Goal: Understand process/instructions: Learn how to perform a task or action

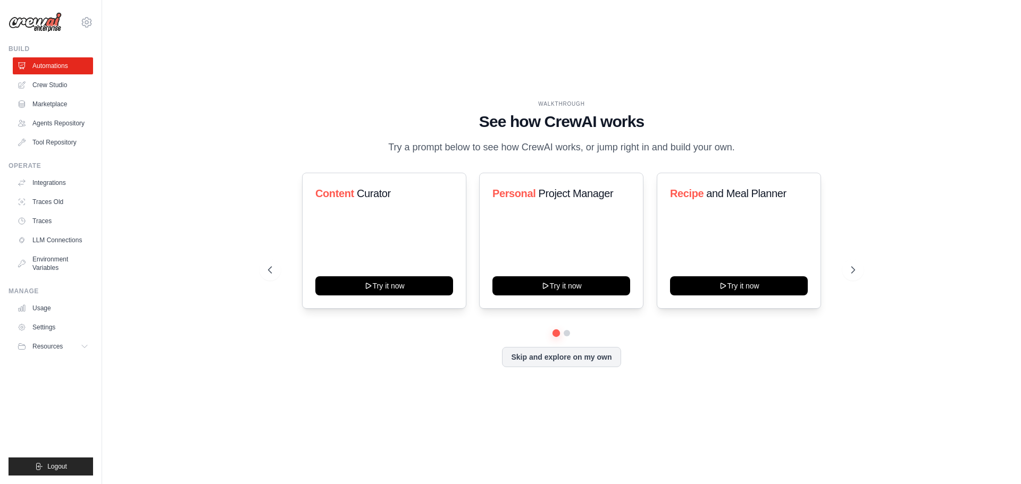
click at [840, 88] on div "WALKTHROUGH See how [PERSON_NAME] works Try a prompt below to see how [PERSON_N…" at bounding box center [561, 242] width 884 height 463
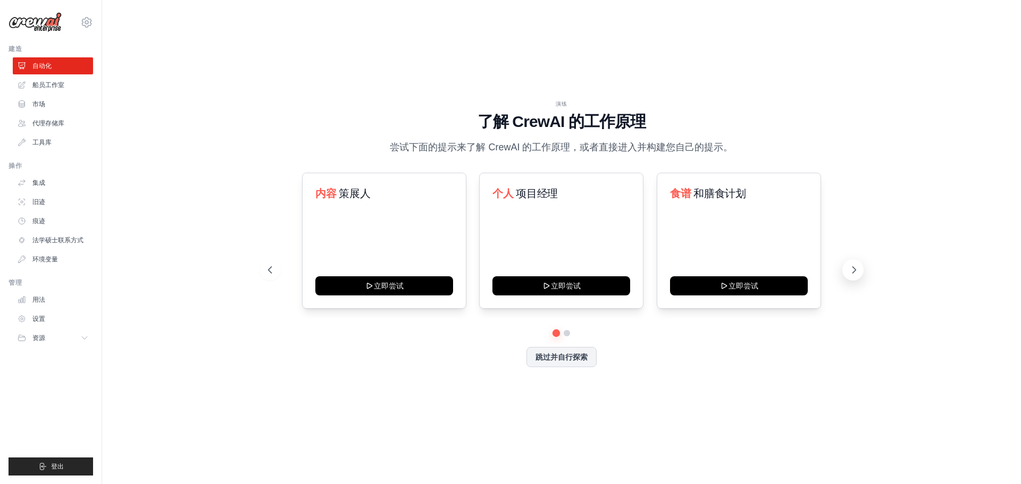
click at [853, 266] on icon at bounding box center [853, 270] width 11 height 11
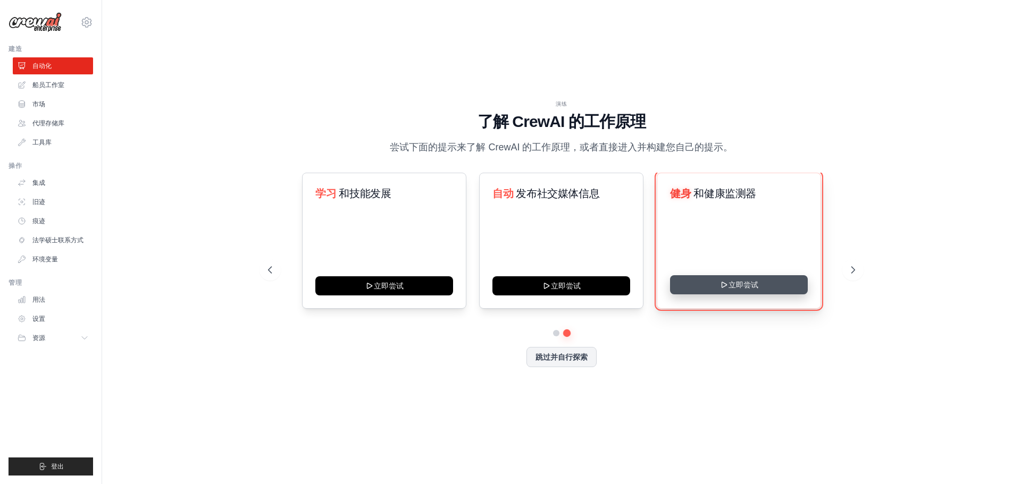
click at [744, 289] on button "立即尝试" at bounding box center [739, 284] width 138 height 19
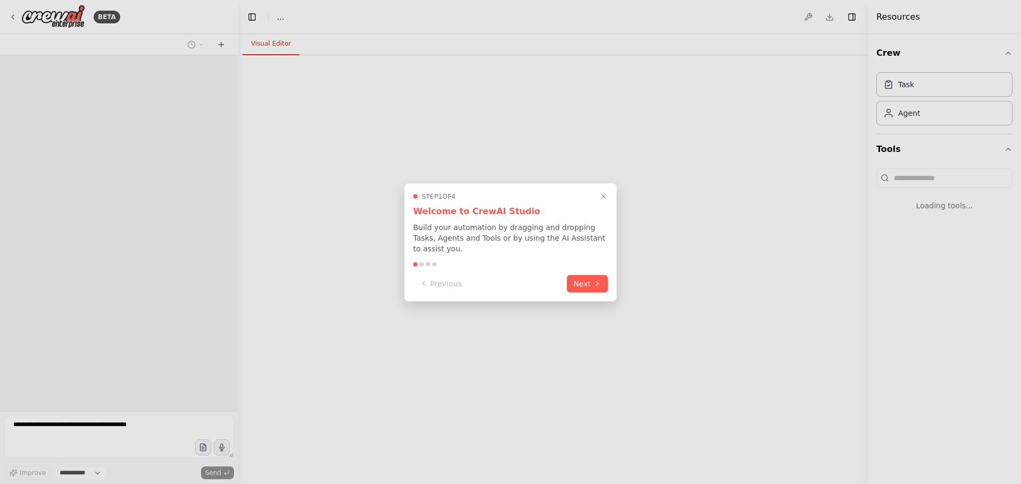
select select "****"
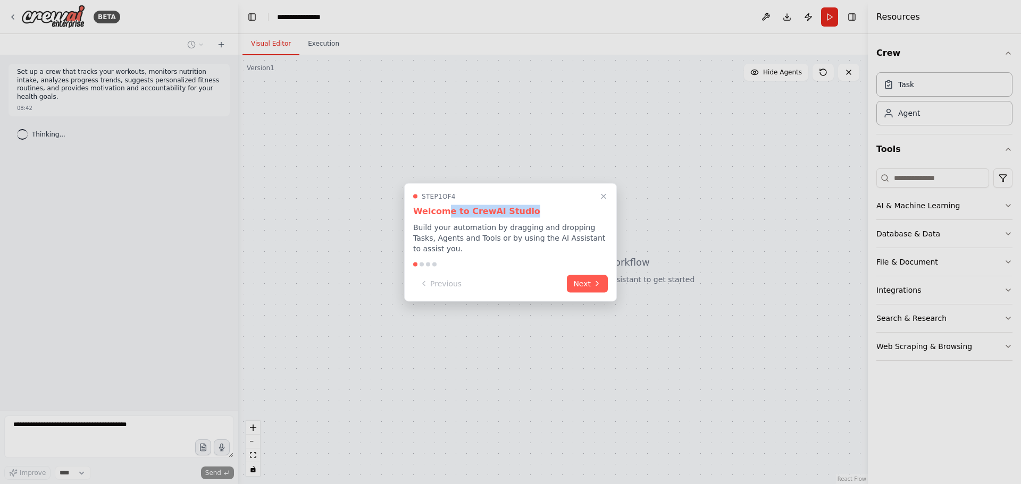
drag, startPoint x: 454, startPoint y: 214, endPoint x: 531, endPoint y: 212, distance: 77.1
click at [531, 213] on h3 "Welcome to CrewAI Studio" at bounding box center [510, 211] width 195 height 13
click at [531, 212] on h3 "Welcome to CrewAI Studio" at bounding box center [510, 211] width 195 height 13
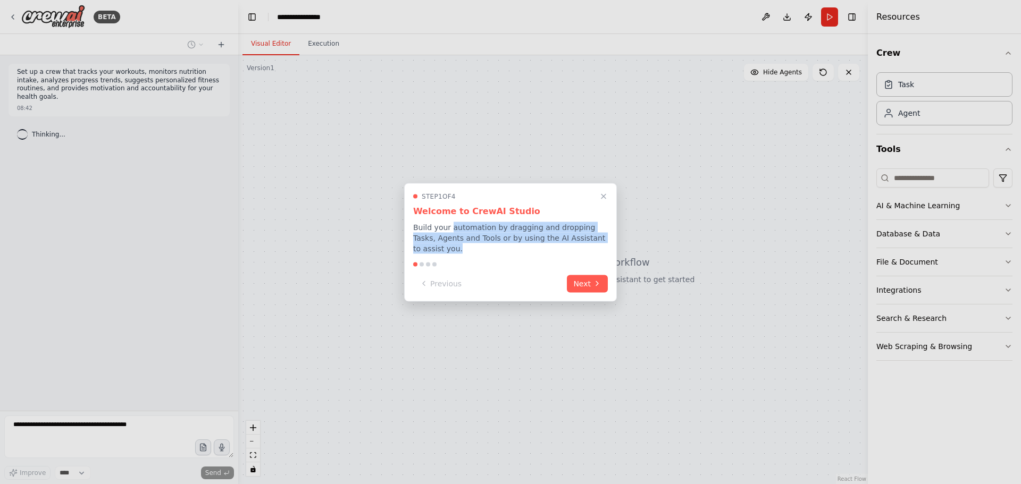
drag, startPoint x: 453, startPoint y: 228, endPoint x: 458, endPoint y: 249, distance: 21.4
click at [458, 249] on p "Build your automation by dragging and dropping Tasks, Agents and Tools or by us…" at bounding box center [510, 238] width 195 height 32
click at [584, 283] on button "Next" at bounding box center [587, 283] width 41 height 18
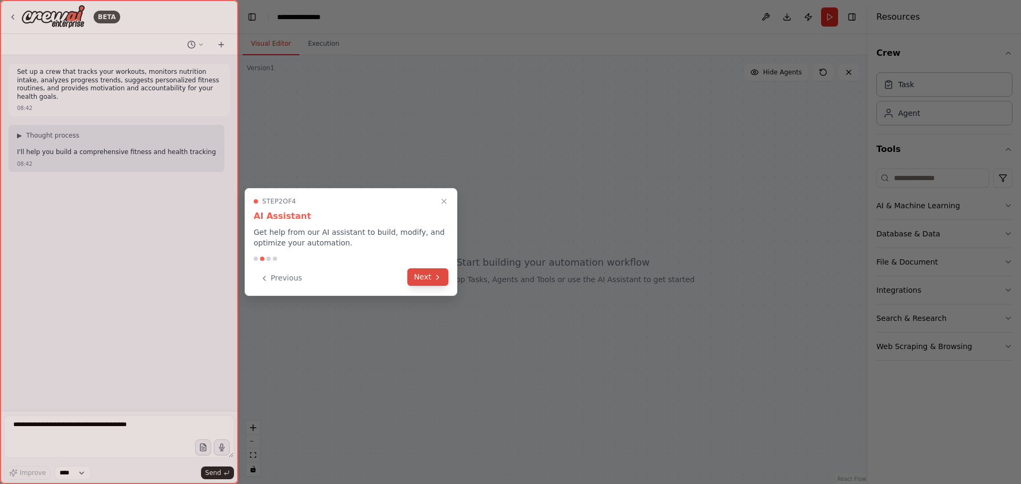
click at [429, 278] on button "Next" at bounding box center [427, 277] width 41 height 18
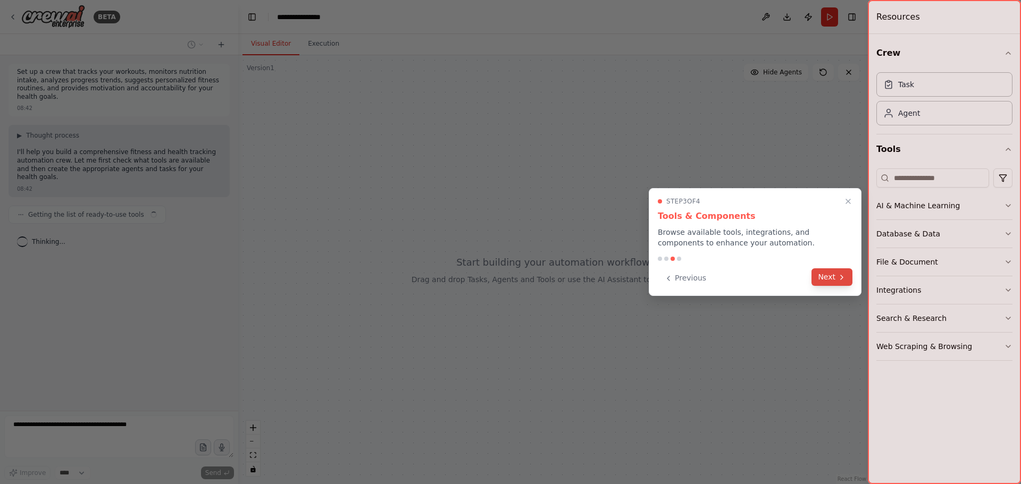
click at [826, 278] on button "Next" at bounding box center [831, 277] width 41 height 18
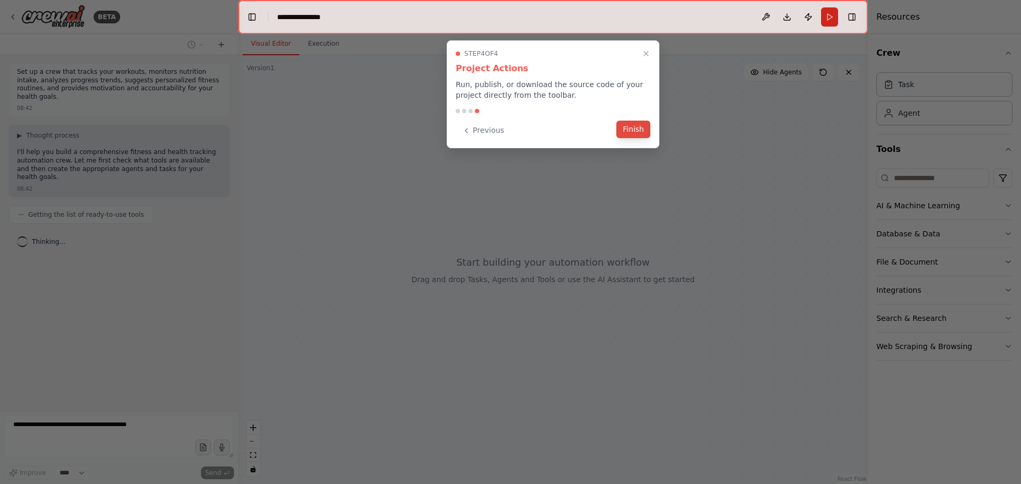
click at [629, 133] on button "Finish" at bounding box center [633, 130] width 34 height 18
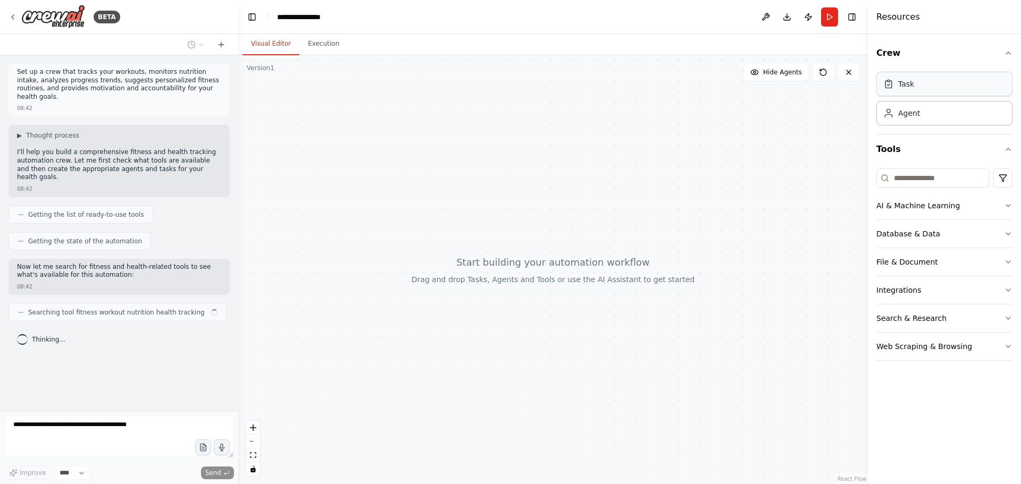
click at [953, 85] on div "Task" at bounding box center [944, 84] width 136 height 24
click at [890, 90] on div "Task" at bounding box center [944, 84] width 136 height 24
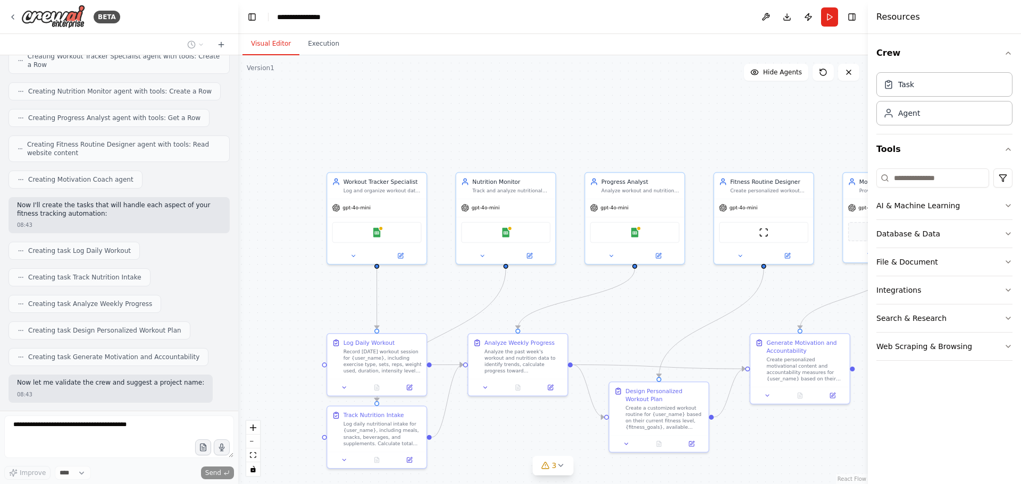
scroll to position [488, 0]
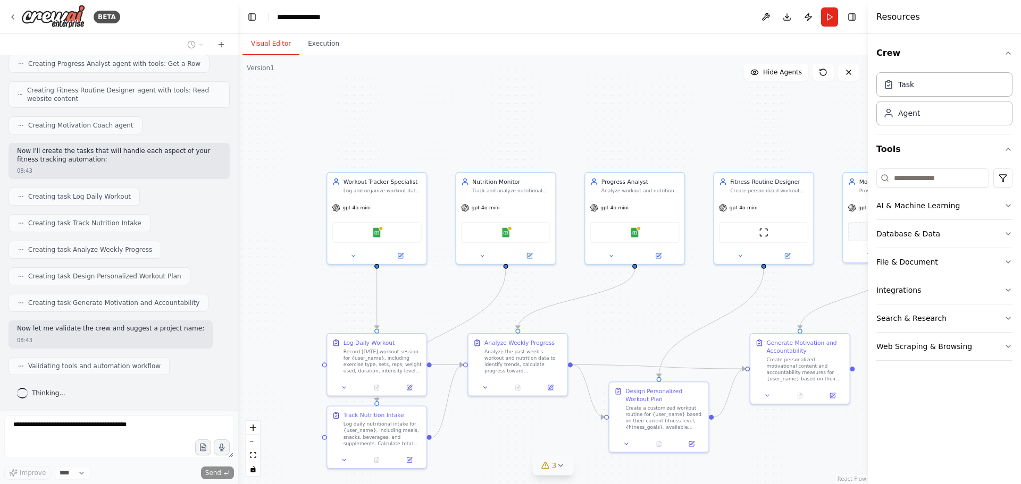
click at [565, 467] on button "3" at bounding box center [553, 466] width 41 height 20
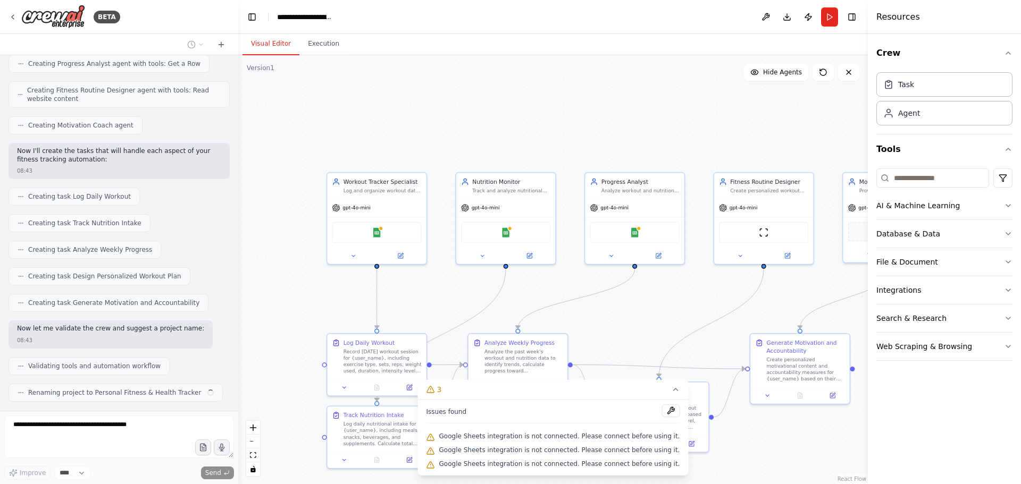
scroll to position [515, 0]
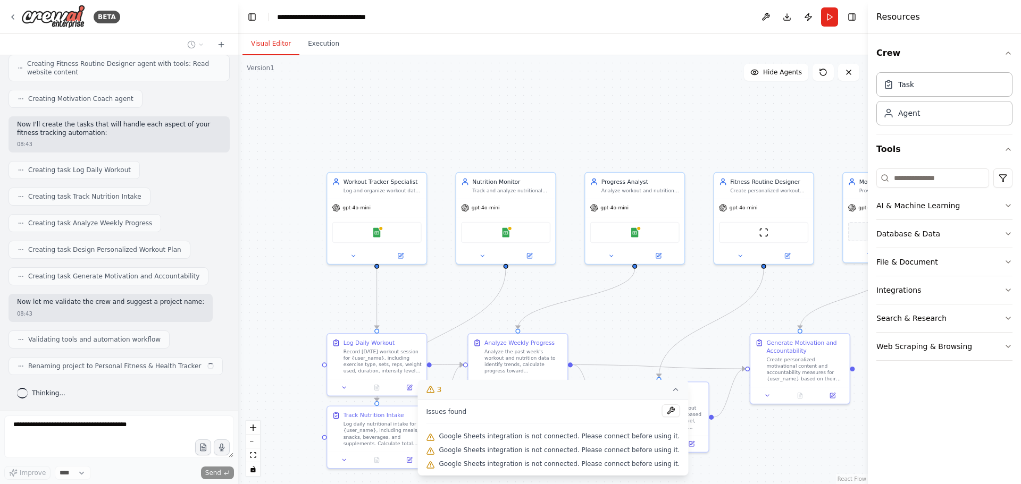
click at [671, 388] on icon at bounding box center [675, 389] width 9 height 9
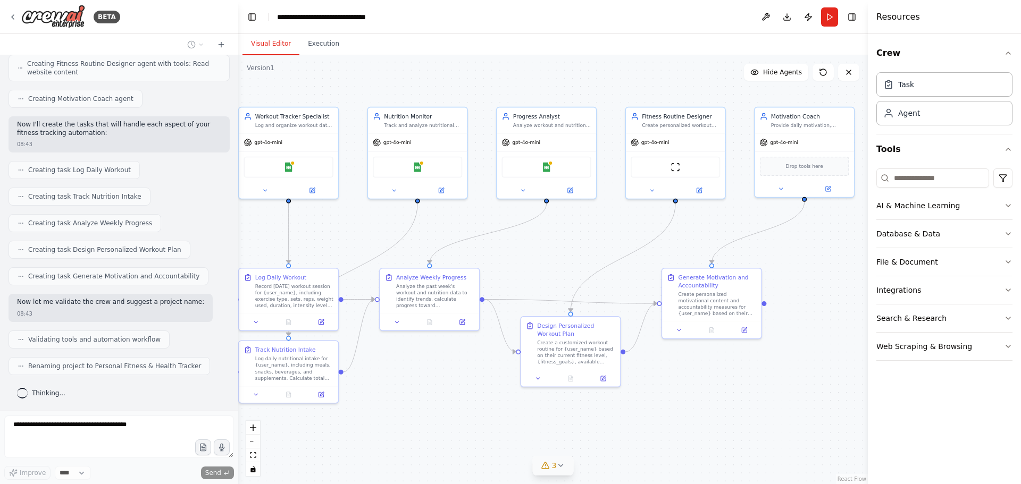
drag, startPoint x: 782, startPoint y: 296, endPoint x: 695, endPoint y: 230, distance: 109.0
click at [695, 230] on div ".deletable-edge-delete-btn { width: 20px; height: 20px; border: 0px solid #ffff…" at bounding box center [552, 269] width 629 height 429
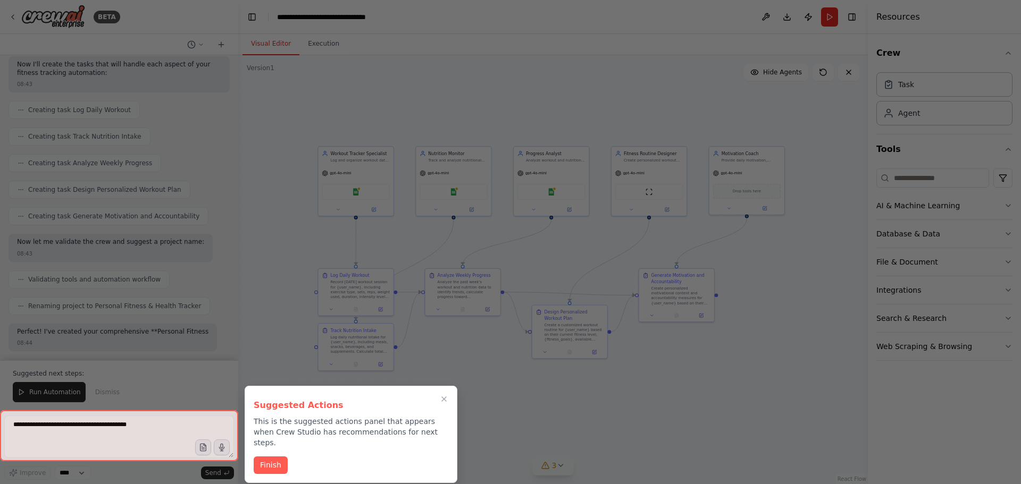
drag, startPoint x: 72, startPoint y: 471, endPoint x: 77, endPoint y: 473, distance: 5.4
click at [77, 473] on div at bounding box center [510, 242] width 1021 height 484
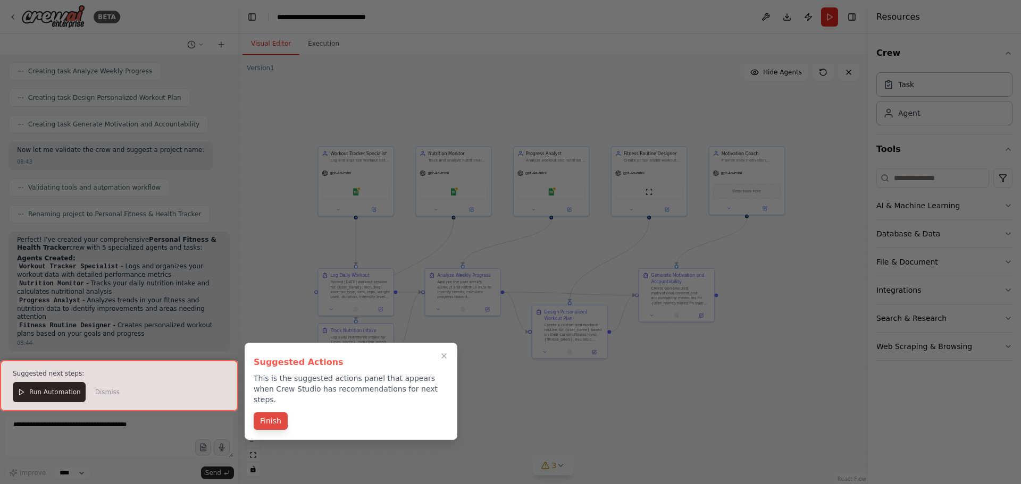
click at [275, 412] on button "Finish" at bounding box center [271, 421] width 34 height 18
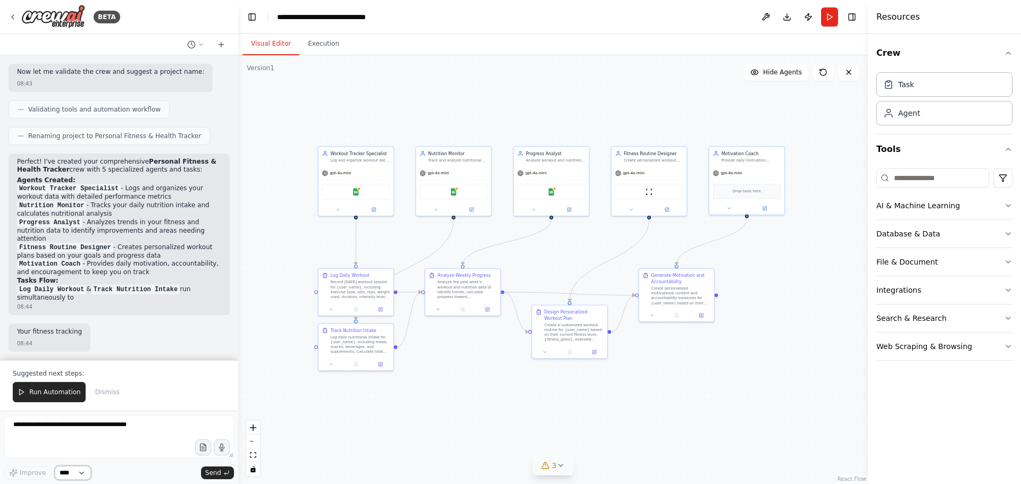
click at [77, 475] on select "****" at bounding box center [73, 473] width 36 height 14
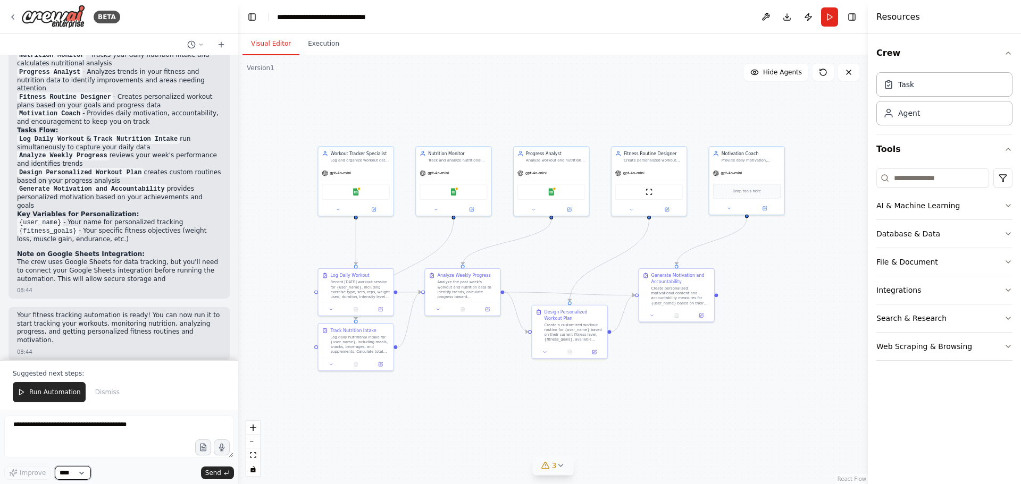
scroll to position [904, 0]
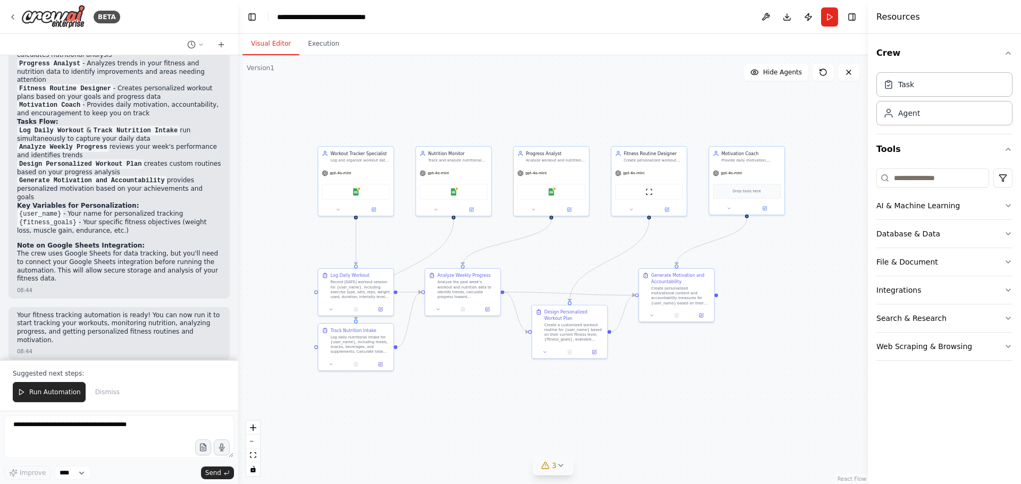
click at [156, 387] on div "Run Automation Dismiss" at bounding box center [119, 392] width 213 height 20
click at [127, 393] on div "Run Automation Dismiss" at bounding box center [119, 392] width 213 height 20
click at [94, 373] on p "Suggested next steps:" at bounding box center [119, 373] width 213 height 9
click at [91, 372] on p "Suggested next steps:" at bounding box center [119, 373] width 213 height 9
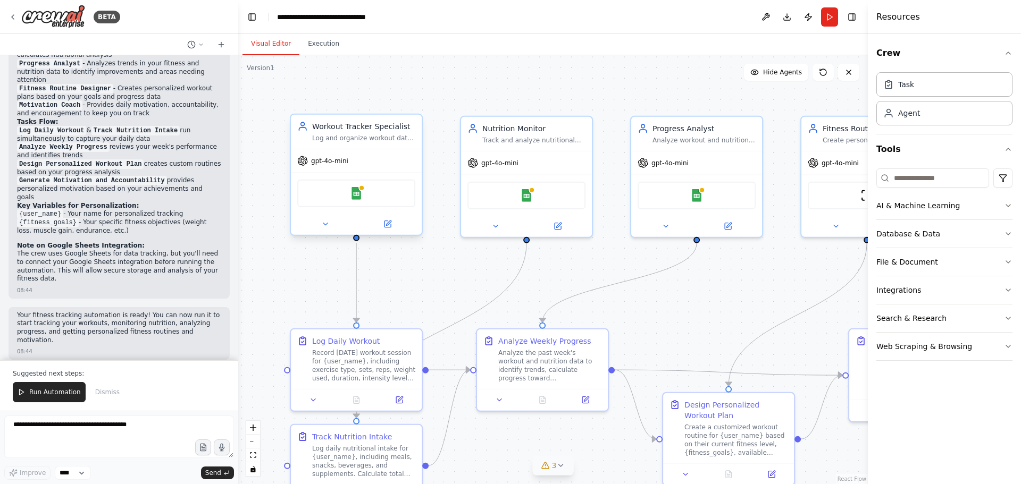
click at [398, 163] on div "gpt-4o-mini" at bounding box center [356, 160] width 131 height 23
click at [367, 188] on div "Google Sheets" at bounding box center [356, 194] width 118 height 28
click at [358, 195] on img at bounding box center [356, 193] width 13 height 13
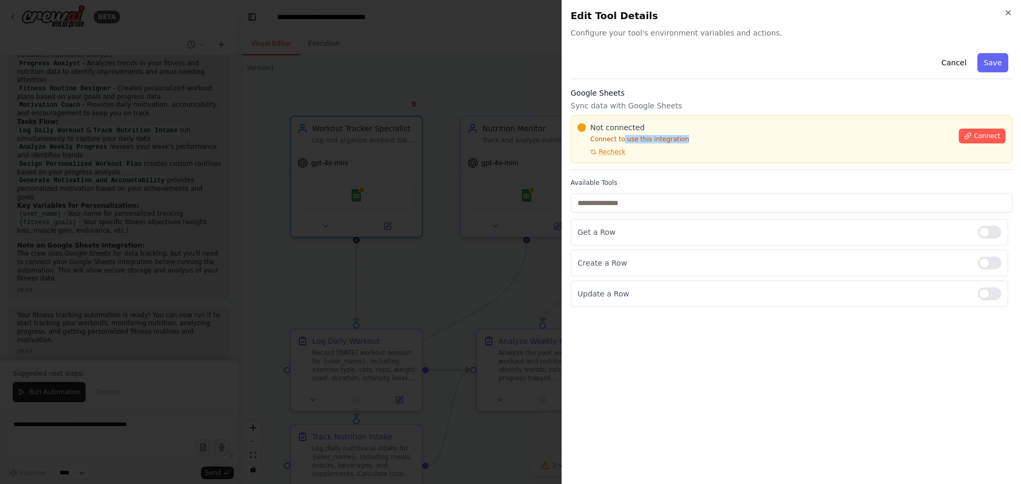
drag, startPoint x: 622, startPoint y: 141, endPoint x: 709, endPoint y: 138, distance: 86.7
click at [709, 138] on p "Connect to use this integration" at bounding box center [764, 139] width 375 height 9
click at [1006, 12] on icon "button" at bounding box center [1008, 13] width 9 height 9
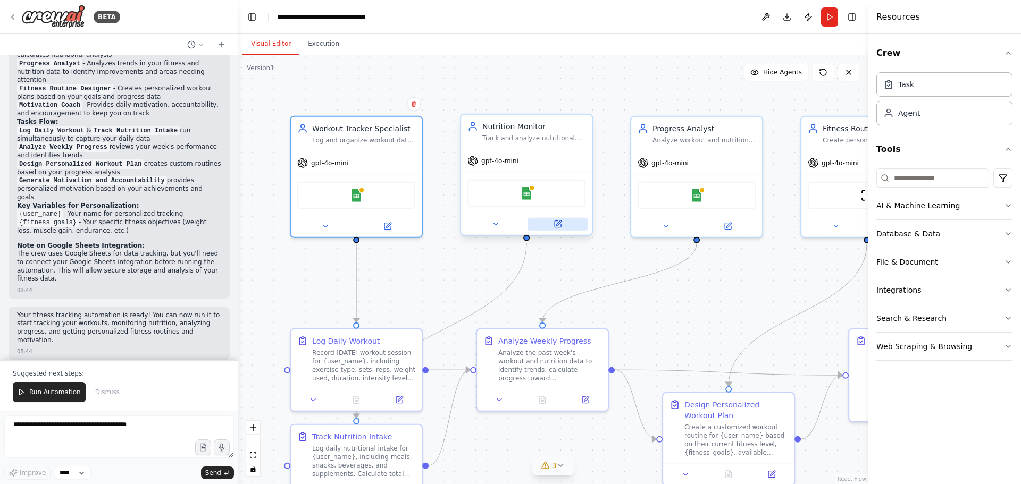
click at [561, 226] on icon at bounding box center [557, 224] width 9 height 9
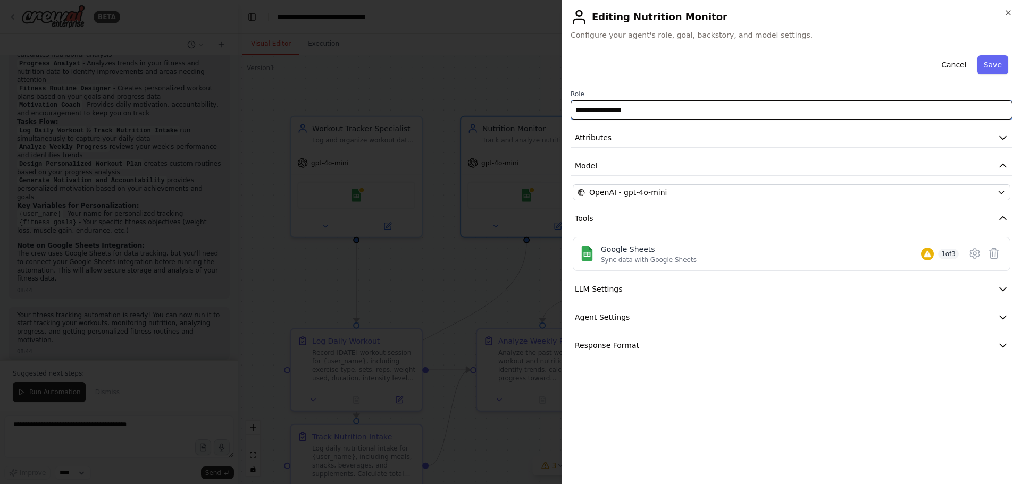
click at [933, 111] on input "**********" at bounding box center [791, 109] width 442 height 19
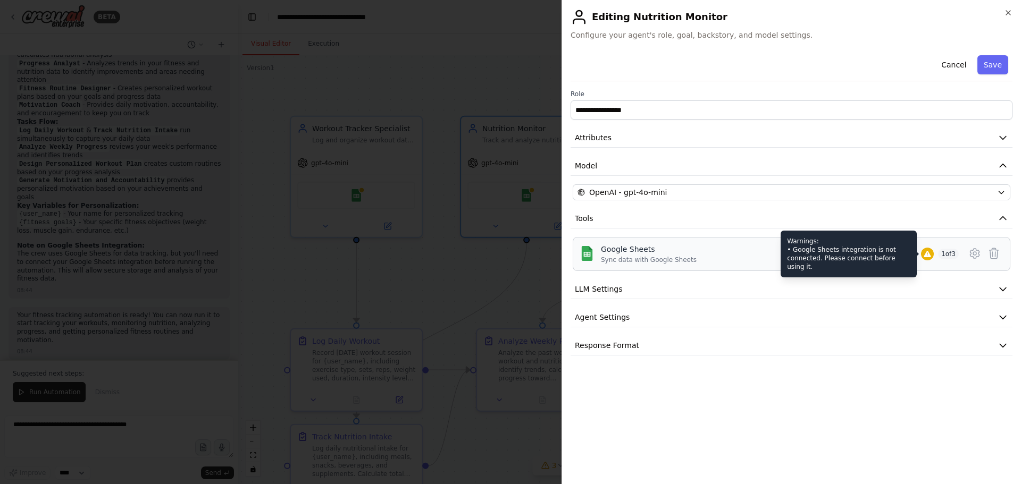
click at [924, 252] on icon at bounding box center [926, 254] width 7 height 6
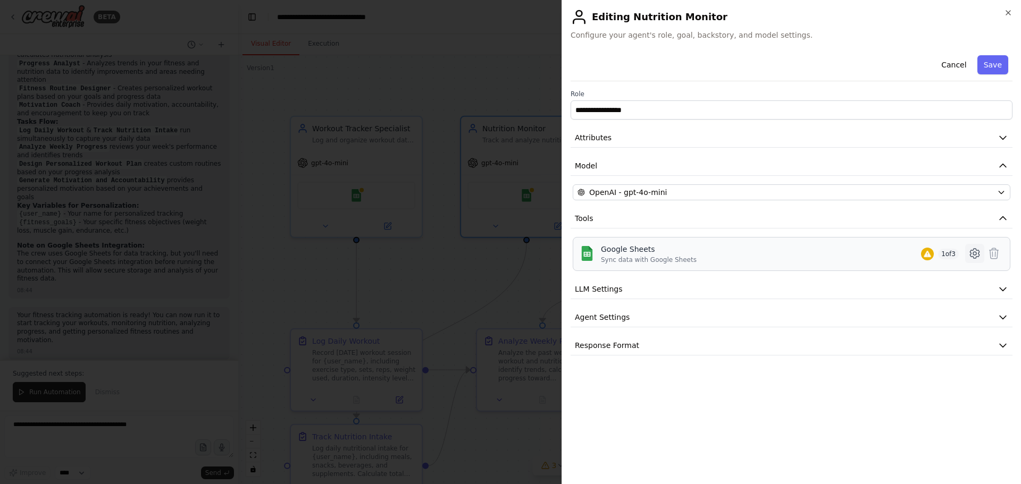
click at [975, 254] on icon at bounding box center [974, 253] width 13 height 13
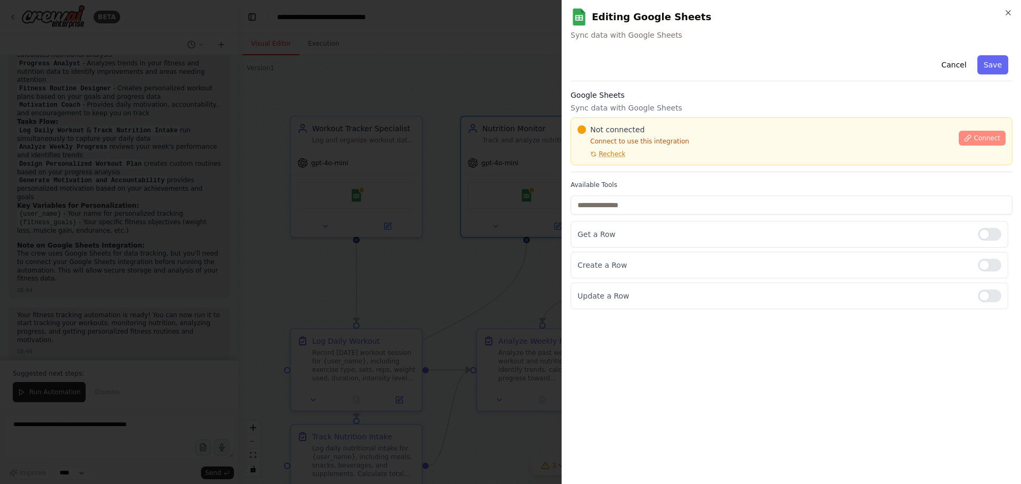
click at [976, 135] on span "Connect" at bounding box center [986, 138] width 27 height 9
click at [625, 154] on div "Not connected Connect to use this integration Recheck" at bounding box center [764, 141] width 375 height 34
click at [602, 154] on span "Recheck" at bounding box center [612, 154] width 27 height 9
click at [615, 154] on span "Recheck" at bounding box center [612, 154] width 27 height 9
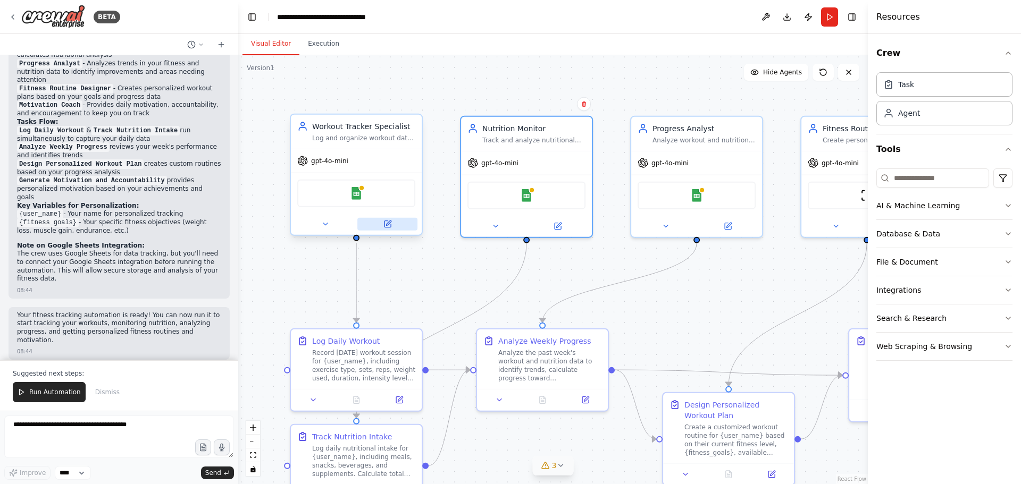
click at [391, 223] on icon at bounding box center [387, 224] width 9 height 9
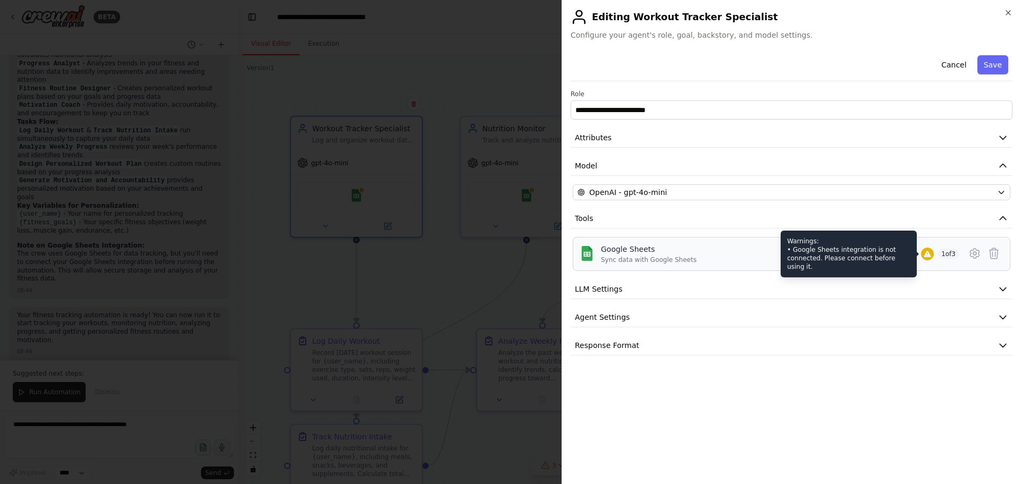
click at [930, 251] on div "Warnings: • Google Sheets integration is not connected. Please connect before u…" at bounding box center [927, 254] width 13 height 13
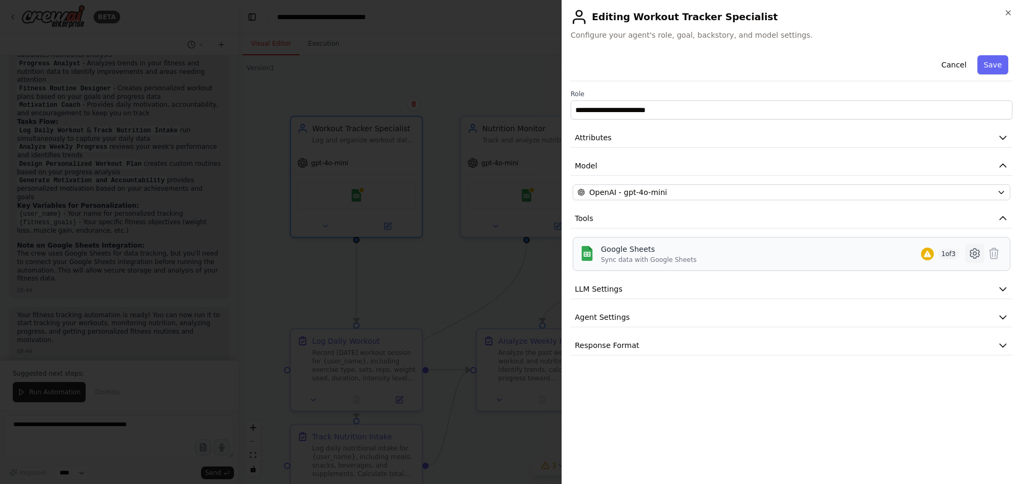
click at [975, 253] on icon at bounding box center [974, 253] width 13 height 13
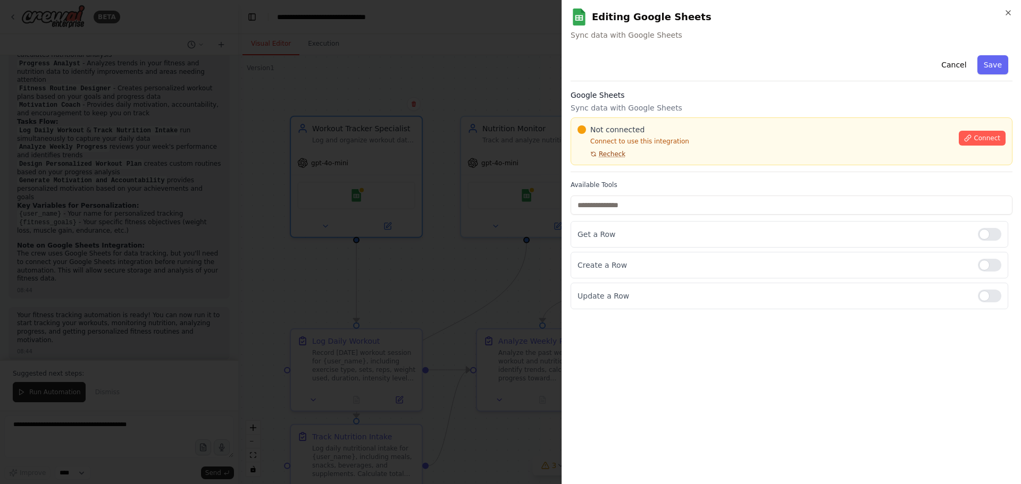
click at [602, 153] on span "Recheck" at bounding box center [612, 154] width 27 height 9
click at [985, 137] on span "Connect" at bounding box center [986, 138] width 27 height 9
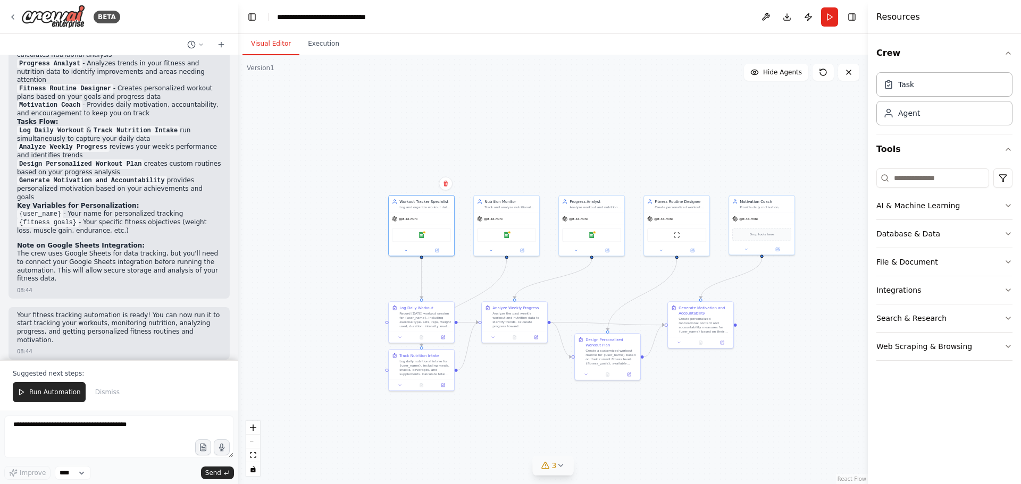
drag, startPoint x: 667, startPoint y: 292, endPoint x: 558, endPoint y: 277, distance: 109.9
click at [558, 280] on div ".deletable-edge-delete-btn { width: 20px; height: 20px; border: 0px solid #ffff…" at bounding box center [552, 269] width 629 height 429
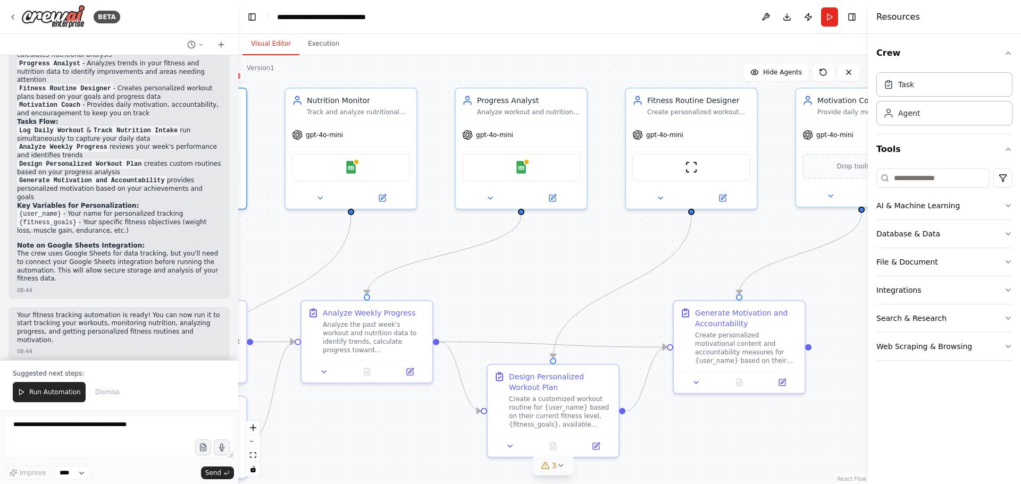
drag, startPoint x: 412, startPoint y: 310, endPoint x: 583, endPoint y: 292, distance: 172.1
click at [583, 292] on div ".deletable-edge-delete-btn { width: 20px; height: 20px; border: 0px solid #ffff…" at bounding box center [552, 269] width 629 height 429
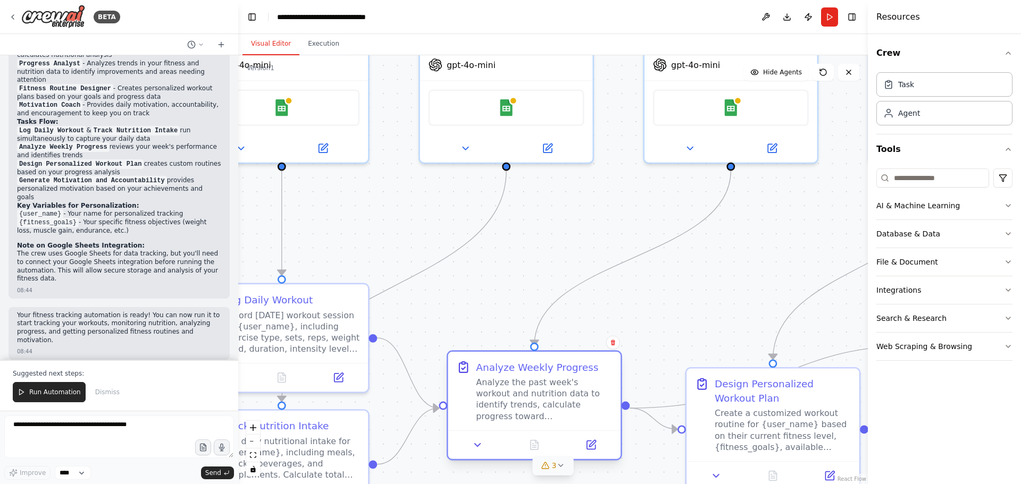
drag, startPoint x: 503, startPoint y: 293, endPoint x: 508, endPoint y: 370, distance: 77.2
click at [508, 370] on div "Analyze Weekly Progress" at bounding box center [537, 367] width 122 height 14
click at [494, 303] on div ".deletable-edge-delete-btn { width: 20px; height: 20px; border: 0px solid #ffff…" at bounding box center [552, 269] width 629 height 429
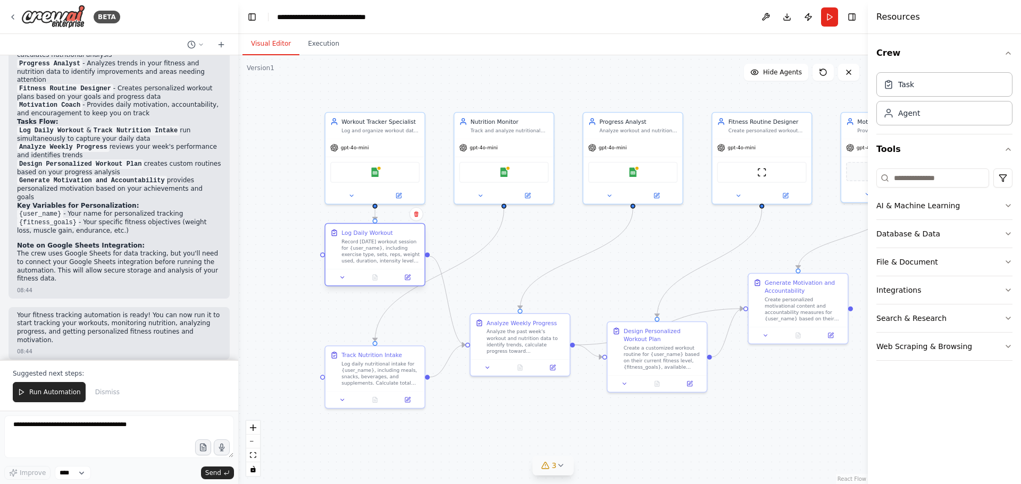
drag, startPoint x: 407, startPoint y: 282, endPoint x: 407, endPoint y: 232, distance: 50.5
click at [407, 232] on div "Log Daily Workout" at bounding box center [380, 233] width 78 height 8
drag, startPoint x: 411, startPoint y: 355, endPoint x: 418, endPoint y: 324, distance: 32.1
click at [418, 324] on div "Track Nutrition Intake" at bounding box center [388, 321] width 78 height 8
click at [416, 365] on icon at bounding box center [416, 366] width 4 height 4
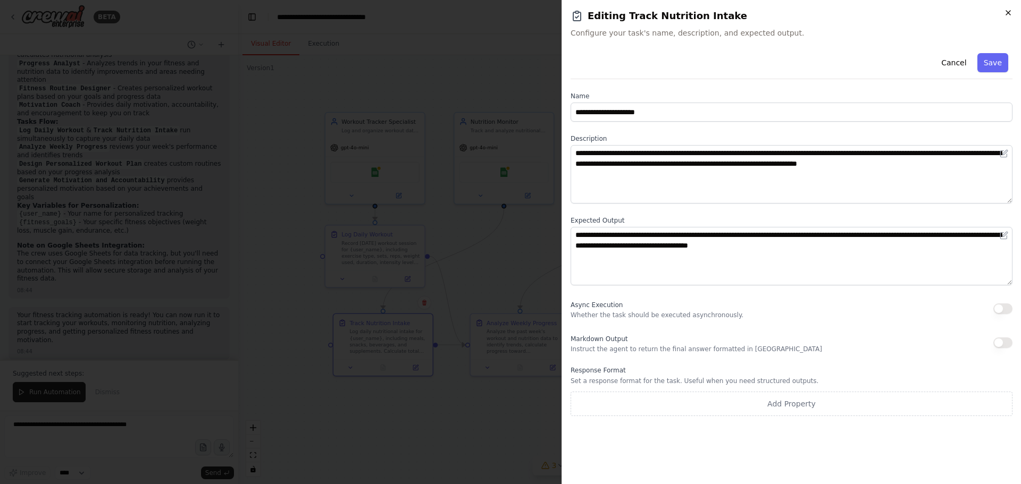
click at [1008, 13] on icon "button" at bounding box center [1008, 13] width 4 height 4
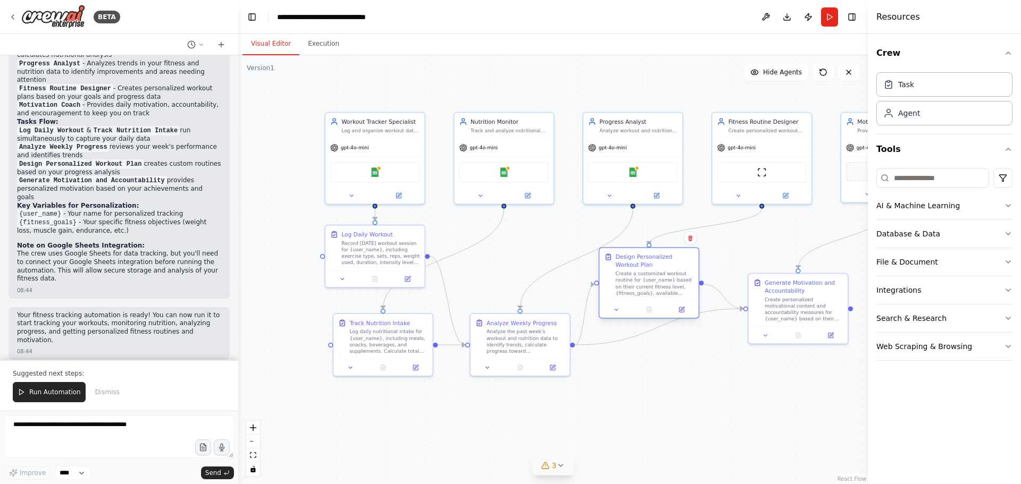
drag, startPoint x: 692, startPoint y: 336, endPoint x: 683, endPoint y: 263, distance: 73.4
click at [683, 263] on div "Design Personalized Workout Plan" at bounding box center [655, 261] width 78 height 16
click at [1000, 233] on button "Database & Data" at bounding box center [944, 234] width 136 height 28
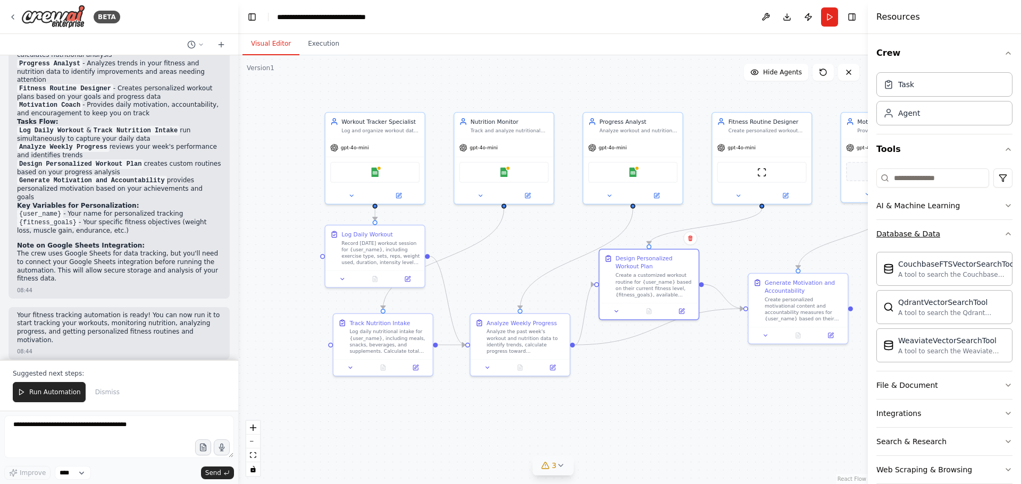
click at [1006, 233] on icon "button" at bounding box center [1008, 234] width 4 height 2
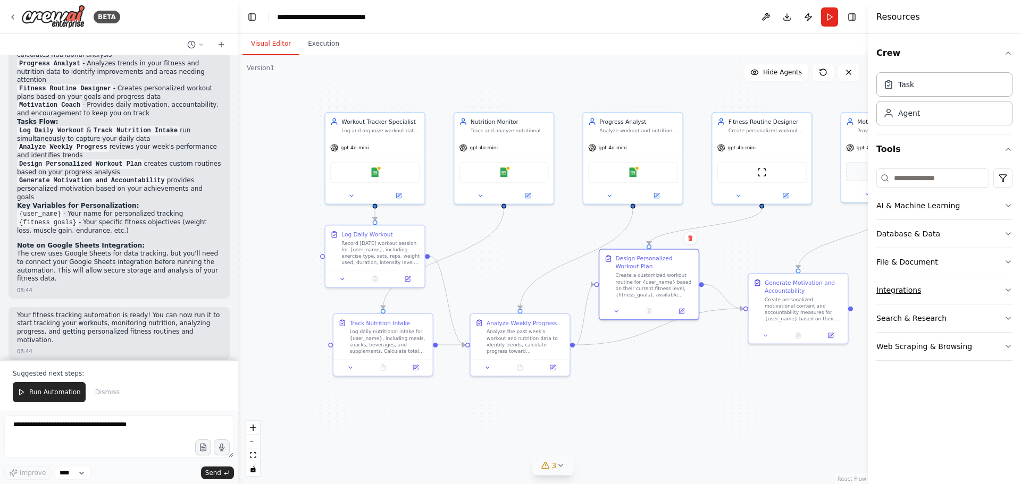
click at [970, 281] on button "Integrations" at bounding box center [944, 290] width 136 height 28
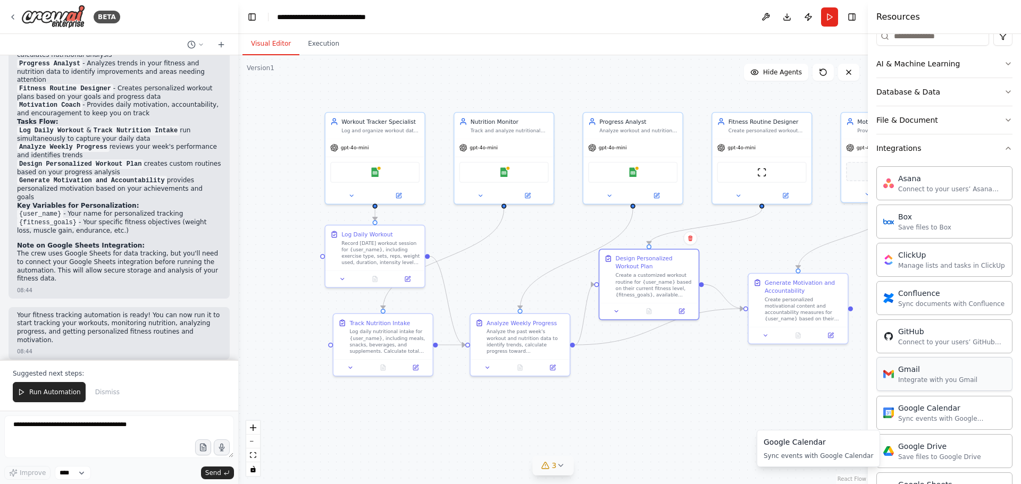
scroll to position [106, 0]
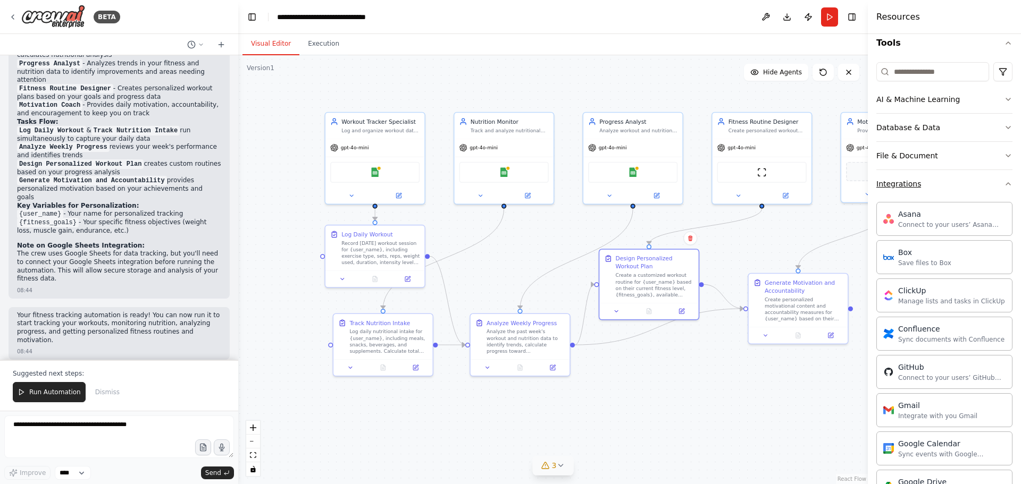
click at [974, 186] on button "Integrations" at bounding box center [944, 184] width 136 height 28
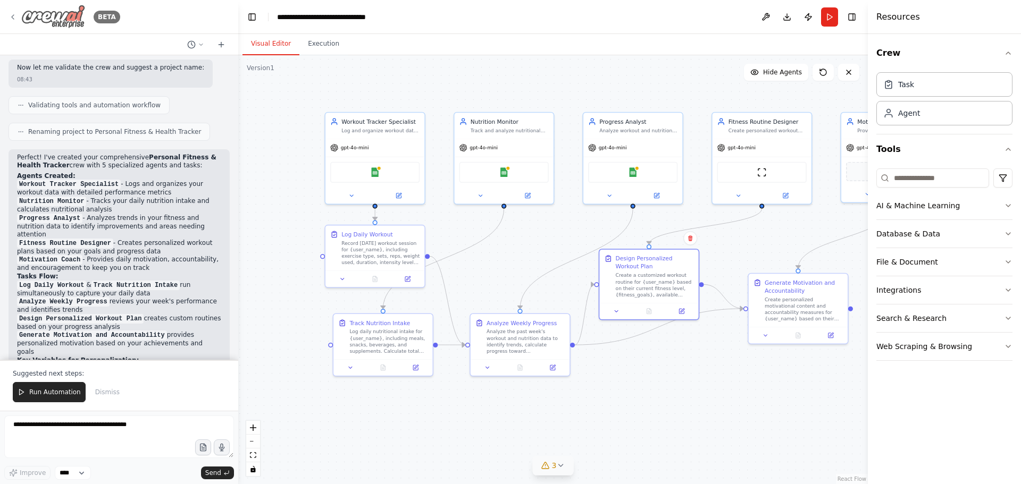
scroll to position [585, 0]
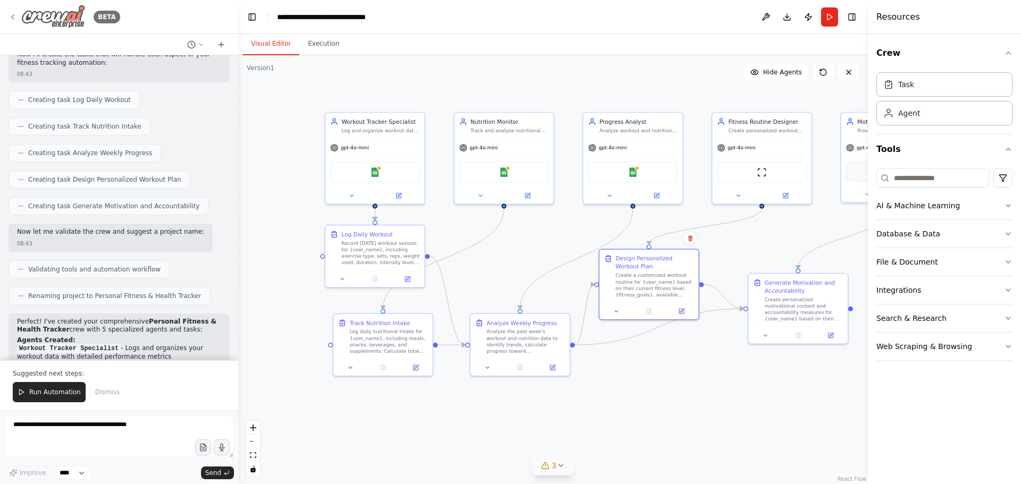
click at [11, 15] on icon at bounding box center [13, 17] width 9 height 9
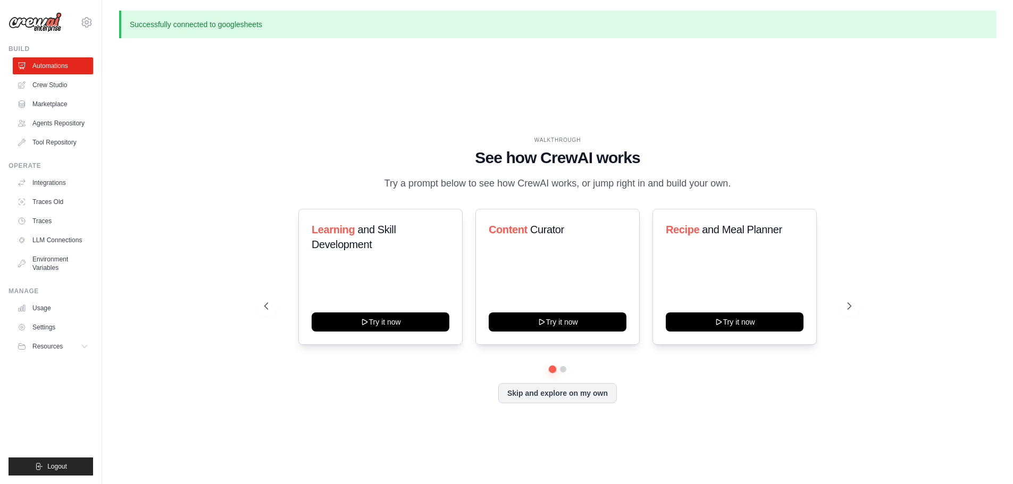
click at [321, 156] on h1 "See how CrewAI works" at bounding box center [557, 157] width 587 height 19
click at [364, 123] on div "WALKTHROUGH See how [PERSON_NAME] works Try a prompt below to see how [PERSON_N…" at bounding box center [557, 278] width 877 height 463
drag, startPoint x: 468, startPoint y: 140, endPoint x: 593, endPoint y: 195, distance: 136.4
click at [593, 191] on div "WALKTHROUGH See how [PERSON_NAME] works Try a prompt below to see how [PERSON_N…" at bounding box center [557, 163] width 587 height 55
click at [593, 191] on p "Try a prompt below to see how CrewAI works, or jump right in and build your own." at bounding box center [557, 183] width 357 height 15
